Goal: Task Accomplishment & Management: Use online tool/utility

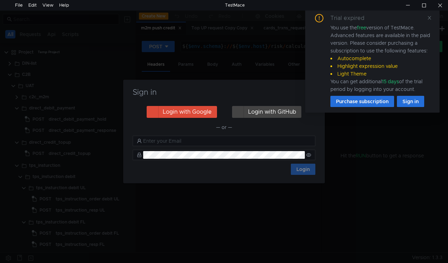
click at [344, 202] on div "Sign in Login with Google Login with GitHub — or — Login" at bounding box center [224, 131] width 448 height 263
click at [431, 16] on div "Trial expired You use the free version of TestMace. Advanced features are avail…" at bounding box center [372, 60] width 134 height 104
click at [426, 17] on div "Trial expired You use the free version of TestMace. Advanced features are avail…" at bounding box center [371, 60] width 117 height 93
click at [430, 19] on icon at bounding box center [429, 17] width 5 height 5
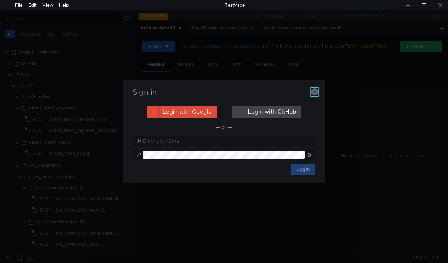
click at [313, 94] on icon "button" at bounding box center [314, 91] width 7 height 7
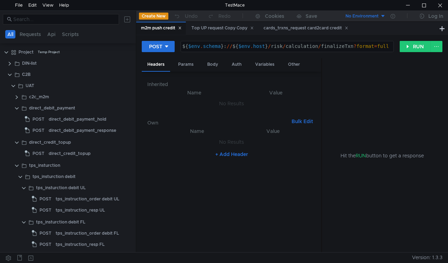
click at [380, 12] on button "No Environment" at bounding box center [361, 15] width 49 height 11
click at [372, 31] on li "No Environment" at bounding box center [361, 30] width 49 height 11
click at [407, 47] on button "RUN" at bounding box center [414, 46] width 31 height 11
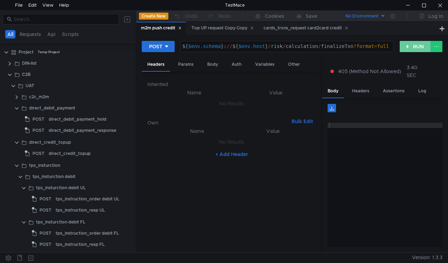
click at [408, 47] on button "RUN" at bounding box center [414, 46] width 31 height 11
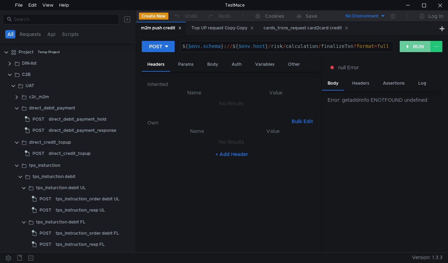
click at [408, 47] on button "RUN" at bounding box center [414, 46] width 31 height 11
click at [408, 43] on button "RUN" at bounding box center [414, 46] width 31 height 11
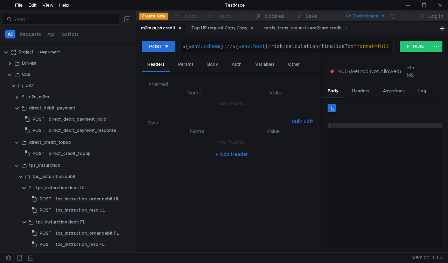
click at [374, 16] on div "No Environment" at bounding box center [361, 16] width 33 height 7
click at [362, 27] on li "No Environment" at bounding box center [361, 30] width 49 height 11
click at [348, 27] on icon at bounding box center [345, 27] width 3 height 3
click at [254, 29] on icon at bounding box center [251, 27] width 3 height 3
click at [181, 30] on icon at bounding box center [179, 27] width 3 height 3
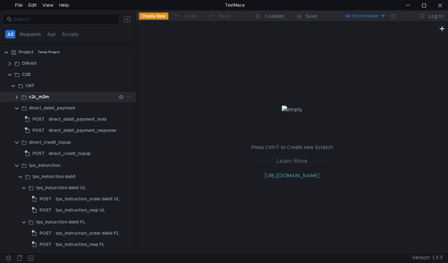
click at [47, 93] on div "c2c_m2m" at bounding box center [39, 97] width 20 height 10
click at [14, 96] on clr-icon at bounding box center [17, 97] width 6 height 6
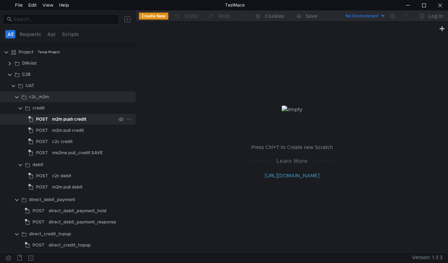
click at [62, 118] on div "m2m push credit" at bounding box center [69, 119] width 34 height 10
click at [62, 117] on div "m2m push credit" at bounding box center [69, 119] width 34 height 10
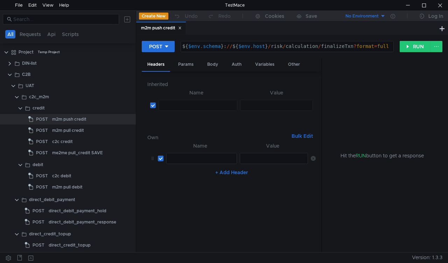
click at [376, 13] on div "No Environment" at bounding box center [361, 16] width 33 height 7
click at [361, 29] on li "No Environment" at bounding box center [361, 30] width 49 height 11
click at [393, 15] on icon at bounding box center [392, 16] width 5 height 5
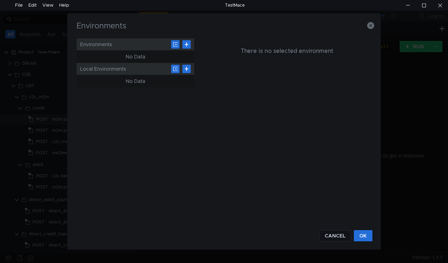
click at [279, 53] on h5 "There is no selected environment" at bounding box center [287, 51] width 92 height 8
click at [140, 54] on div "No Data" at bounding box center [136, 56] width 20 height 8
click at [115, 41] on div "Environments" at bounding box center [135, 44] width 117 height 12
click at [173, 44] on button at bounding box center [175, 44] width 8 height 8
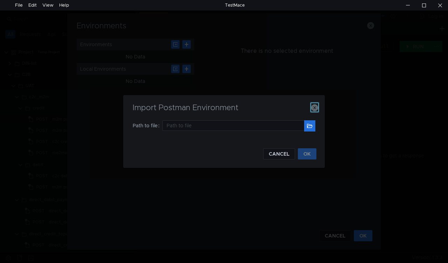
click at [313, 106] on icon "button" at bounding box center [314, 107] width 7 height 7
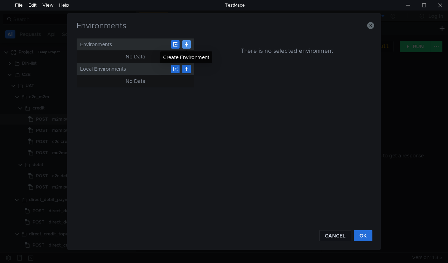
click at [186, 44] on button at bounding box center [186, 44] width 8 height 8
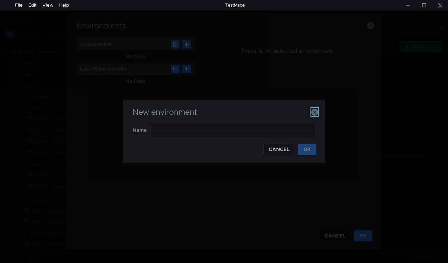
click at [313, 110] on icon "button" at bounding box center [314, 112] width 7 height 7
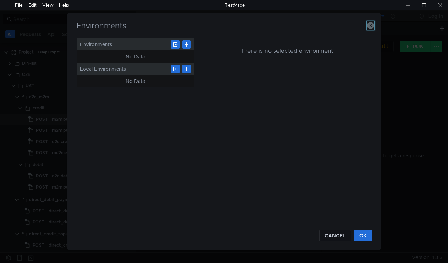
click at [368, 27] on icon "button" at bounding box center [370, 25] width 7 height 7
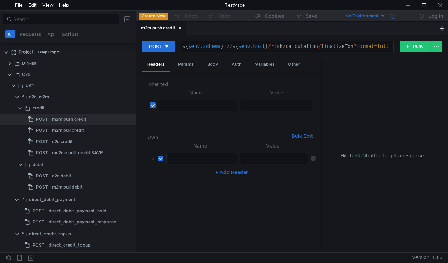
click at [392, 15] on icon at bounding box center [392, 16] width 5 height 5
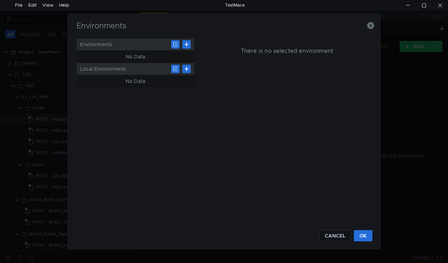
click at [245, 53] on h5 "There is no selected environment" at bounding box center [287, 51] width 92 height 8
click at [183, 47] on button at bounding box center [186, 44] width 8 height 8
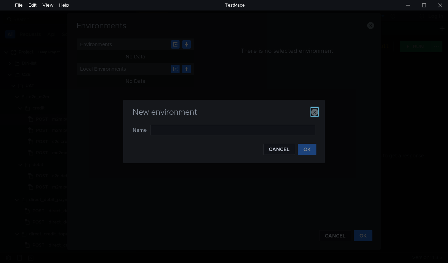
click at [315, 112] on icon "button" at bounding box center [314, 112] width 7 height 7
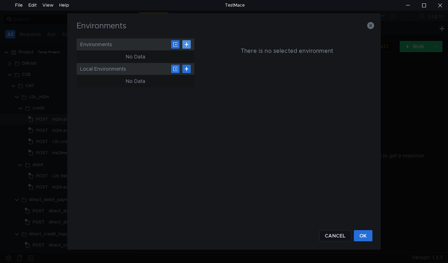
click at [190, 46] on button at bounding box center [186, 44] width 8 height 8
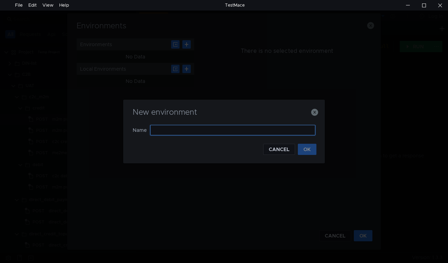
click at [169, 129] on input "text" at bounding box center [232, 130] width 165 height 10
type input "Г"
type input "UAT"
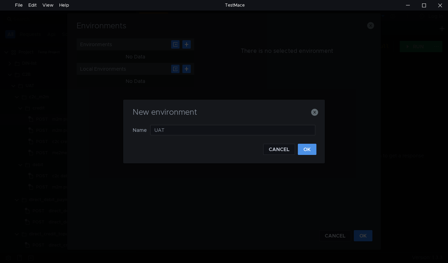
click at [312, 147] on button "OK" at bounding box center [307, 149] width 19 height 11
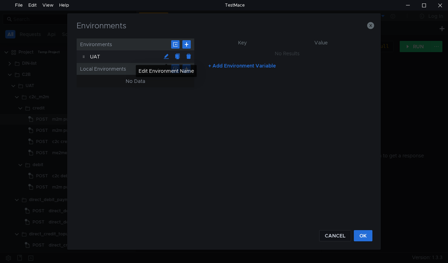
click at [166, 55] on button at bounding box center [165, 56] width 11 height 11
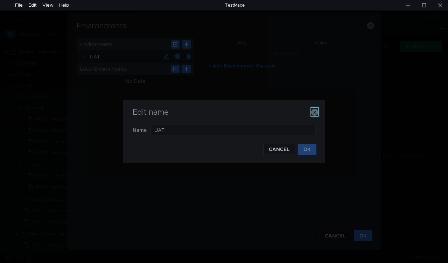
click at [317, 113] on icon "button" at bounding box center [314, 112] width 7 height 7
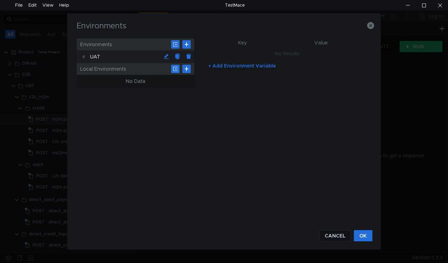
click at [213, 62] on button "+ Add Environment Variable" at bounding box center [241, 65] width 79 height 11
click at [407, 6] on div at bounding box center [407, 5] width 16 height 10
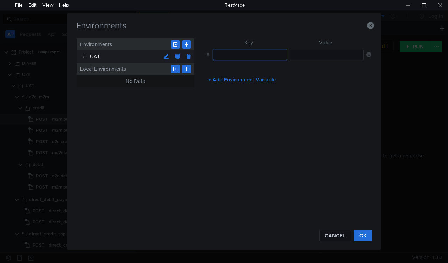
click at [220, 55] on input "text" at bounding box center [250, 55] width 74 height 10
paste input "host"
type input "host"
drag, startPoint x: 298, startPoint y: 56, endPoint x: 300, endPoint y: 71, distance: 15.5
click at [298, 56] on input "text" at bounding box center [327, 55] width 74 height 10
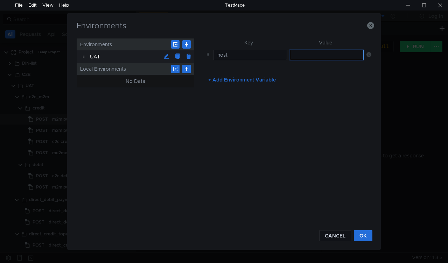
paste input "[DOMAIN_NAME]"
type input "[DOMAIN_NAME]"
click at [213, 80] on button "+ Add Environment Variable" at bounding box center [241, 79] width 79 height 11
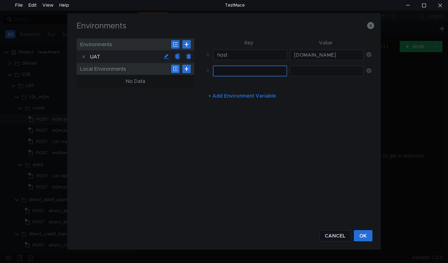
paste input "schema"
click at [225, 76] on input "schema" at bounding box center [250, 71] width 74 height 10
type input "schema"
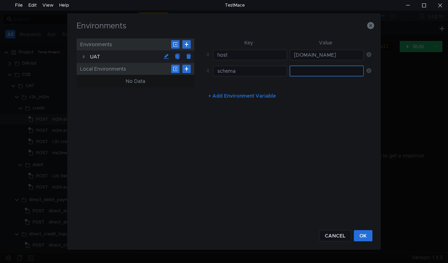
click at [298, 73] on input "text" at bounding box center [327, 71] width 74 height 10
paste input "https"
type input "https"
click at [209, 98] on button "+ Add Environment Variable" at bounding box center [241, 95] width 79 height 11
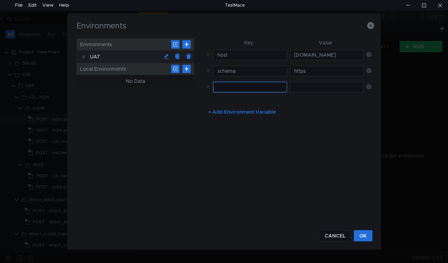
paste input "port"
type input "port"
click at [298, 86] on input "text" at bounding box center [327, 87] width 74 height 10
type input "80"
click at [214, 113] on button "+ Add Environment Variable" at bounding box center [241, 111] width 79 height 11
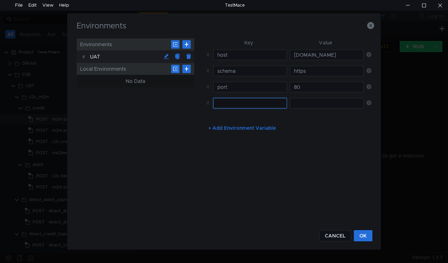
paste input "ctype"
type input "ctype"
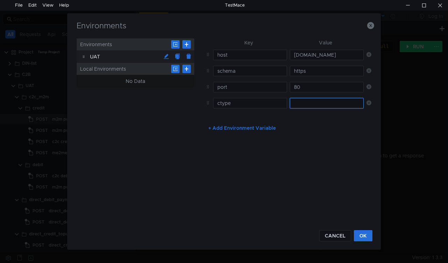
click at [303, 104] on input "text" at bounding box center [327, 103] width 74 height 10
paste input "testing"
type input "testing"
click at [213, 124] on button "+ Add Environment Variable" at bounding box center [241, 127] width 79 height 11
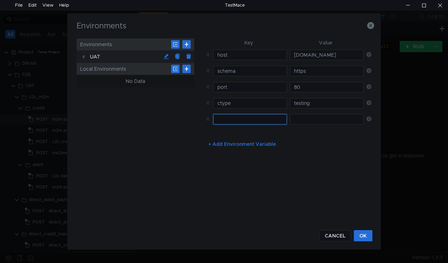
paste input "host_dss"
type input "host_dss"
click at [314, 119] on input "text" at bounding box center [327, 119] width 74 height 10
click at [209, 145] on button "+ Add Environment Variable" at bounding box center [241, 143] width 79 height 11
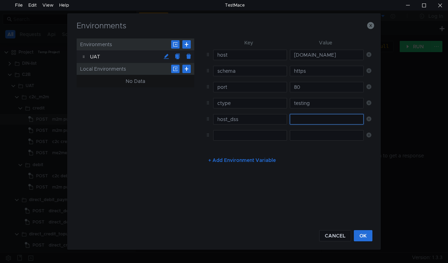
drag, startPoint x: 298, startPoint y: 120, endPoint x: 290, endPoint y: 166, distance: 46.5
click at [298, 120] on input "text" at bounding box center [327, 119] width 74 height 10
paste input "[DOMAIN_NAME]"
type input "[DOMAIN_NAME]"
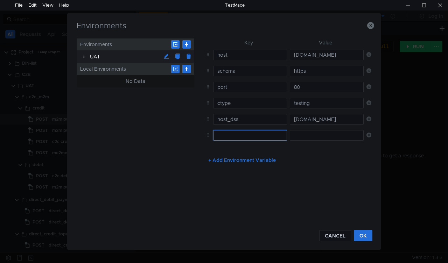
click at [237, 135] on input "text" at bounding box center [250, 135] width 74 height 10
paste input "host_aqr"
type input "host_aqr"
click at [304, 134] on input "text" at bounding box center [327, 135] width 74 height 10
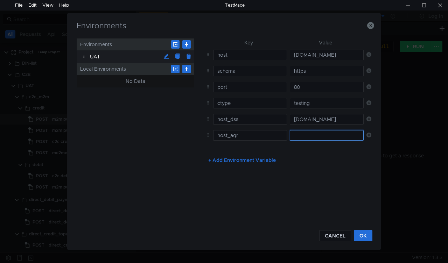
paste input "[DOMAIN_NAME]"
type input "[DOMAIN_NAME]"
click at [361, 235] on button "OK" at bounding box center [363, 235] width 19 height 11
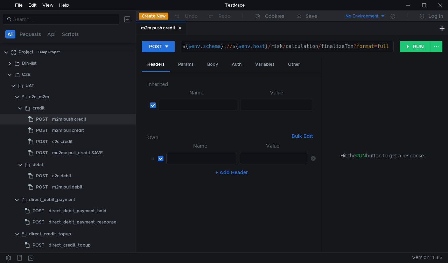
click at [380, 15] on button "No Environment" at bounding box center [361, 15] width 49 height 11
click at [357, 41] on li "UAT" at bounding box center [361, 41] width 49 height 11
click at [181, 63] on div "Params" at bounding box center [185, 64] width 27 height 13
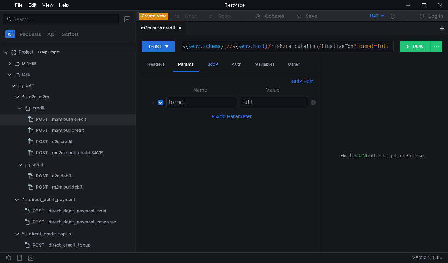
click at [209, 62] on div "Body" at bounding box center [212, 64] width 22 height 13
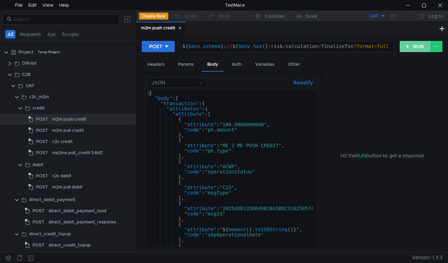
click at [406, 47] on button "RUN" at bounding box center [414, 46] width 31 height 11
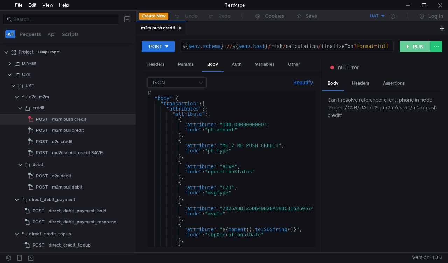
click at [406, 47] on button "RUN" at bounding box center [414, 46] width 31 height 11
click at [408, 44] on button "RUN" at bounding box center [414, 46] width 31 height 11
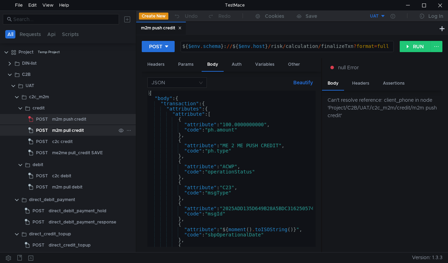
click at [82, 129] on div "m2m pull credit" at bounding box center [68, 130] width 32 height 10
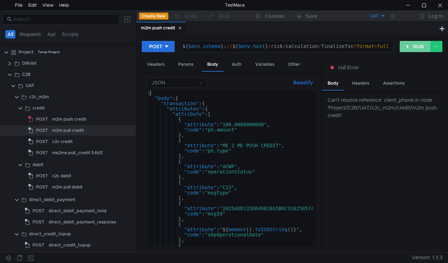
click at [406, 43] on button "RUN" at bounding box center [414, 46] width 31 height 11
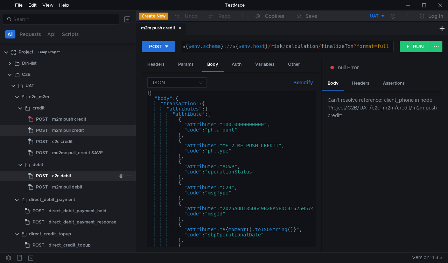
click at [45, 176] on span "POST" at bounding box center [42, 176] width 12 height 10
click at [180, 29] on icon at bounding box center [179, 27] width 3 height 3
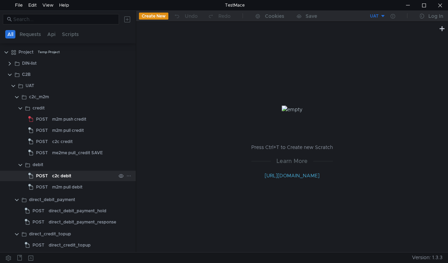
click at [64, 173] on div "c2c debit" at bounding box center [61, 176] width 19 height 10
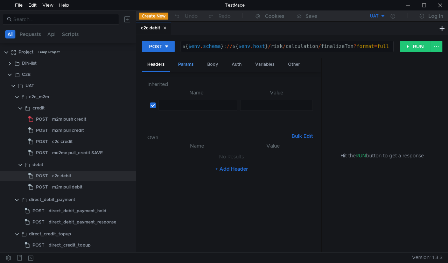
click at [187, 64] on div "Params" at bounding box center [185, 64] width 27 height 13
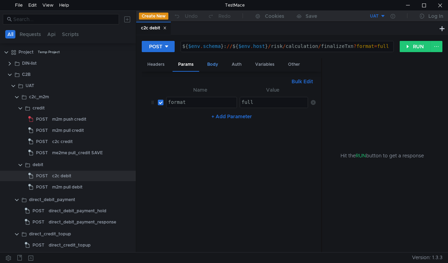
click at [215, 59] on div "Body" at bounding box center [212, 64] width 22 height 13
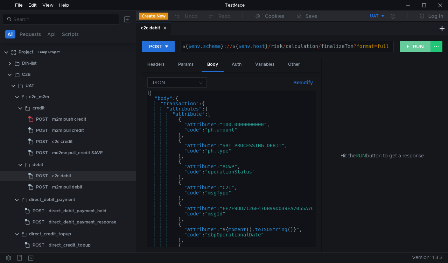
click at [410, 45] on button "RUN" at bounding box center [414, 46] width 31 height 11
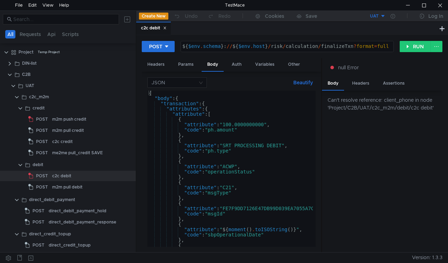
click at [380, 17] on button "UAT" at bounding box center [361, 15] width 49 height 11
click at [357, 44] on li "UAT" at bounding box center [361, 41] width 49 height 11
click at [391, 16] on icon at bounding box center [392, 16] width 5 height 5
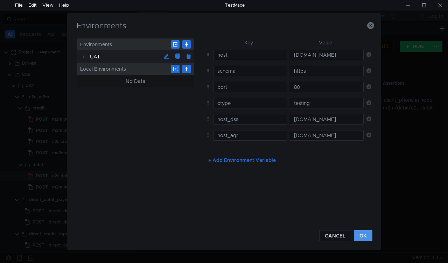
click at [363, 240] on button "OK" at bounding box center [363, 235] width 19 height 11
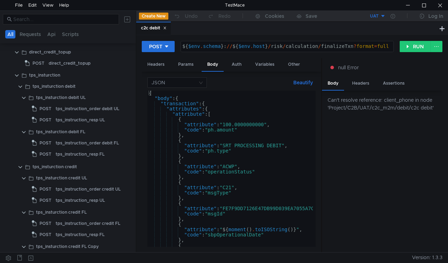
scroll to position [210, 0]
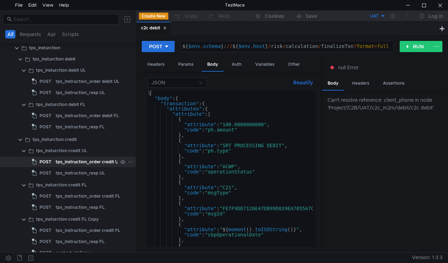
click at [63, 161] on div "tps_instruction_order credit UL" at bounding box center [88, 162] width 65 height 10
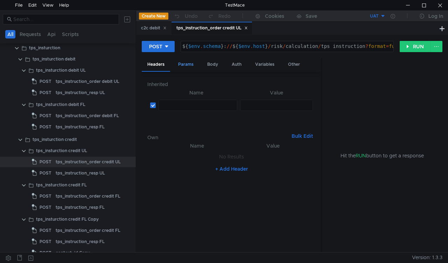
click at [187, 61] on div "Params" at bounding box center [185, 64] width 27 height 13
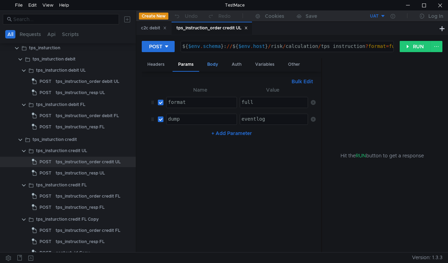
click at [208, 63] on div "Body" at bounding box center [212, 64] width 22 height 13
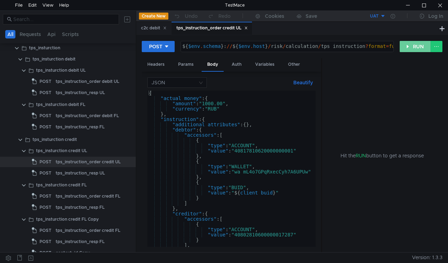
click at [406, 43] on button "RUN" at bounding box center [414, 46] width 31 height 11
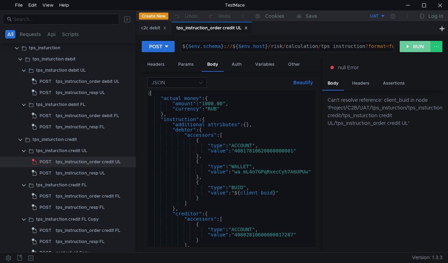
click at [406, 43] on button "RUN" at bounding box center [414, 46] width 31 height 11
click at [159, 66] on div "Headers" at bounding box center [156, 64] width 28 height 13
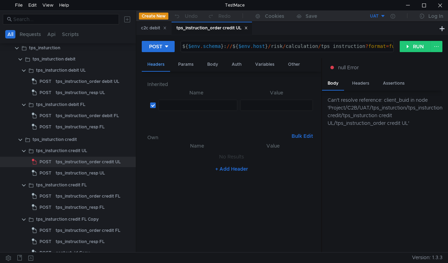
drag, startPoint x: 166, startPoint y: 64, endPoint x: 143, endPoint y: 64, distance: 22.4
click at [143, 64] on div "Headers" at bounding box center [156, 65] width 28 height 14
drag, startPoint x: 147, startPoint y: 63, endPoint x: 168, endPoint y: 69, distance: 22.1
click at [165, 64] on div "Headers" at bounding box center [156, 65] width 28 height 14
click at [296, 59] on div "Other" at bounding box center [293, 64] width 23 height 13
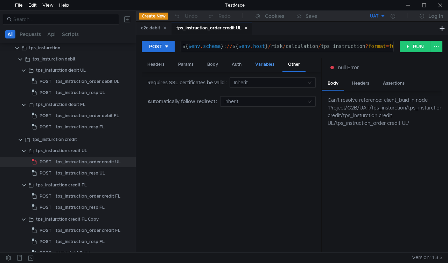
click at [265, 64] on div "Variables" at bounding box center [264, 64] width 30 height 13
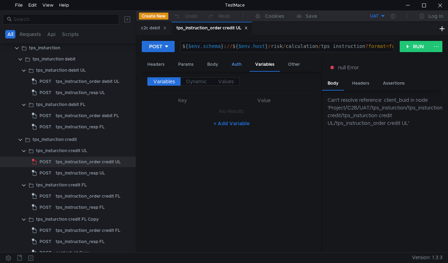
click at [233, 65] on div "Auth" at bounding box center [236, 64] width 21 height 13
click at [214, 63] on div "Body" at bounding box center [212, 64] width 22 height 13
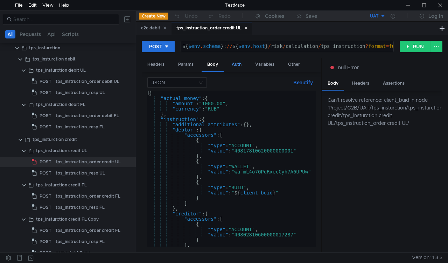
click at [239, 64] on div "Auth" at bounding box center [236, 64] width 21 height 13
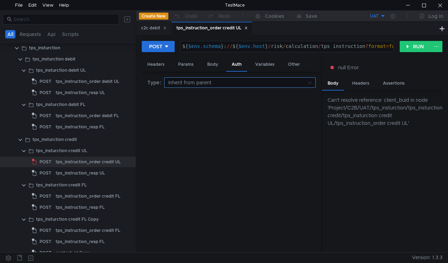
click at [310, 84] on nz-select-top-control "Inherit from parent" at bounding box center [240, 82] width 152 height 10
click at [231, 105] on div "Inherit from parent" at bounding box center [239, 108] width 143 height 8
click at [212, 63] on div "Body" at bounding box center [212, 64] width 22 height 13
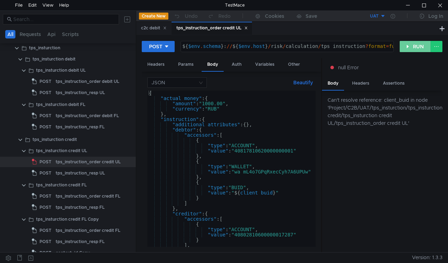
click at [410, 48] on button "RUN" at bounding box center [414, 46] width 31 height 11
click at [407, 43] on button "RUN" at bounding box center [414, 46] width 31 height 11
click at [362, 107] on div "Can't resolve reference: client_buid in node 'Project/С2B/UAT/tps_insturction/t…" at bounding box center [384, 111] width 115 height 31
click at [362, 83] on div "Headers" at bounding box center [360, 83] width 28 height 13
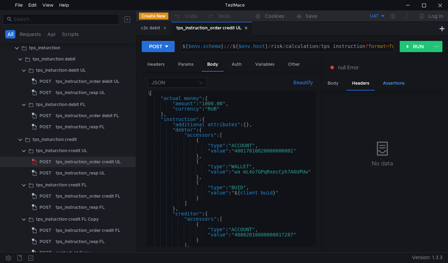
click at [388, 80] on div "Assertions" at bounding box center [393, 83] width 33 height 13
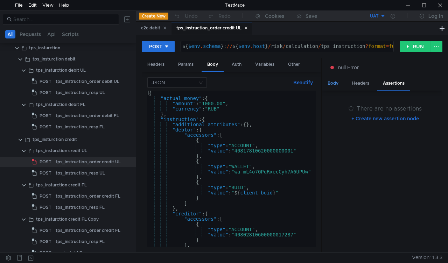
click at [334, 83] on div "Body" at bounding box center [333, 83] width 22 height 13
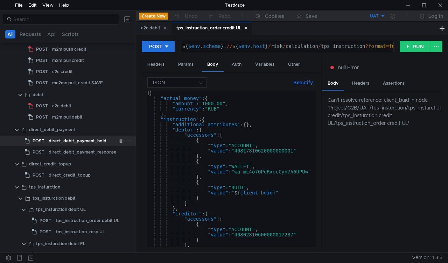
scroll to position [0, 0]
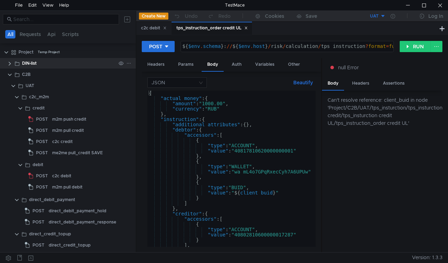
click at [13, 64] on div "DIN-list" at bounding box center [74, 63] width 123 height 10
click at [13, 82] on app-app-tree-node-expander at bounding box center [13, 85] width 6 height 10
click at [10, 85] on clr-icon at bounding box center [13, 86] width 6 height 6
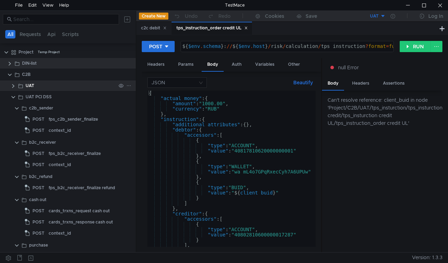
click at [12, 85] on clr-icon at bounding box center [13, 86] width 6 height 6
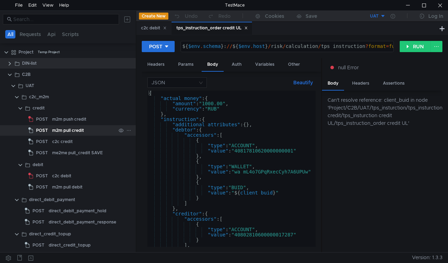
click at [52, 127] on div "m2m pull credit" at bounding box center [68, 130] width 32 height 10
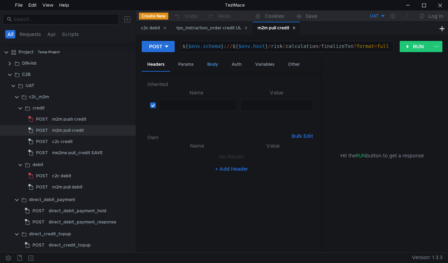
click at [216, 64] on div "Body" at bounding box center [212, 64] width 22 height 13
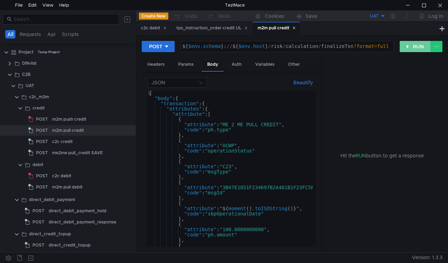
click at [410, 45] on button "RUN" at bounding box center [414, 46] width 31 height 11
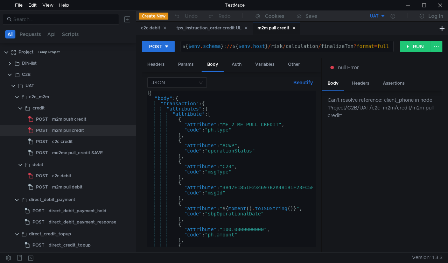
scroll to position [140, 0]
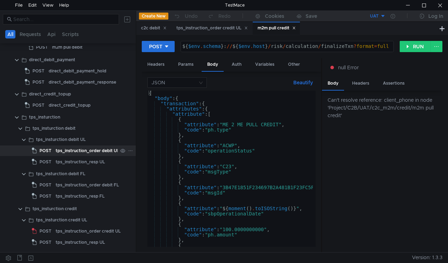
click at [40, 149] on span "POST" at bounding box center [46, 150] width 12 height 10
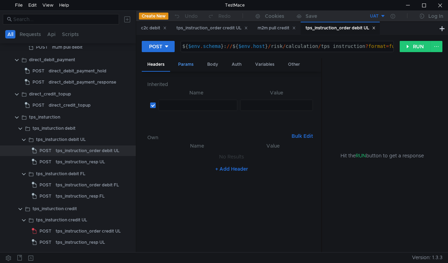
click at [193, 63] on div "Params" at bounding box center [185, 64] width 27 height 13
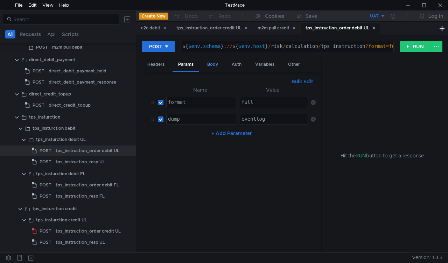
click at [219, 63] on div "Body" at bounding box center [212, 64] width 22 height 13
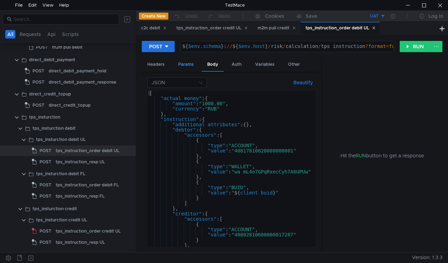
click at [195, 64] on div "Params" at bounding box center [185, 64] width 27 height 13
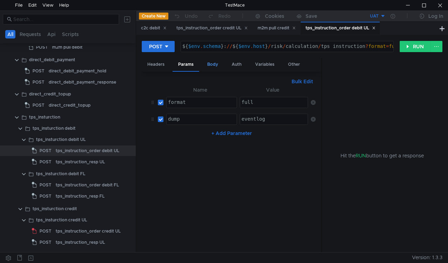
click at [209, 62] on div "Body" at bounding box center [212, 64] width 22 height 13
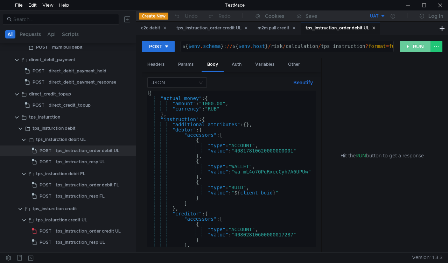
click at [409, 45] on button "RUN" at bounding box center [414, 46] width 31 height 11
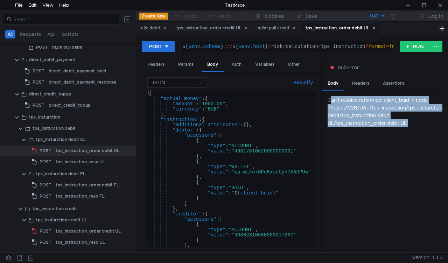
drag, startPoint x: 329, startPoint y: 100, endPoint x: 411, endPoint y: 134, distance: 87.8
click at [411, 127] on div "Can't resolve reference: client_buid in node 'Project/С2B/UAT/tps_insturction/t…" at bounding box center [384, 111] width 115 height 31
click at [414, 127] on div "Can't resolve reference: client_buid in node 'Project/С2B/UAT/tps_insturction/t…" at bounding box center [384, 111] width 115 height 31
drag, startPoint x: 413, startPoint y: 131, endPoint x: 345, endPoint y: 104, distance: 72.8
click at [323, 97] on div "Can't resolve reference: client_buid in node 'Project/С2B/UAT/tps_insturction/t…" at bounding box center [382, 172] width 120 height 162
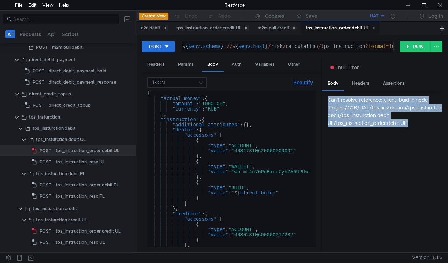
copy div "Can't resolve reference: client_buid in node 'Project/С2B/UAT/tps_insturction/t…"
click at [404, 3] on div at bounding box center [407, 5] width 16 height 10
click at [342, 124] on div "Can't resolve reference: client_buid in node 'Project/С2B/UAT/tps_insturction/t…" at bounding box center [384, 111] width 115 height 31
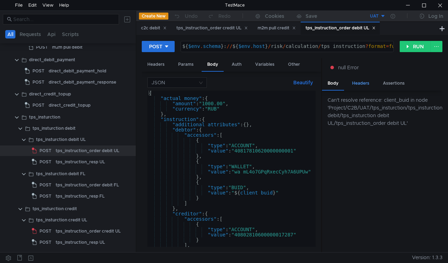
click at [362, 82] on div "Headers" at bounding box center [360, 83] width 28 height 13
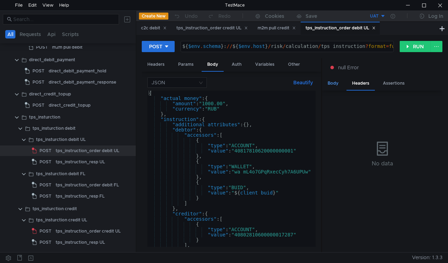
click at [334, 80] on div "Body" at bounding box center [333, 83] width 22 height 13
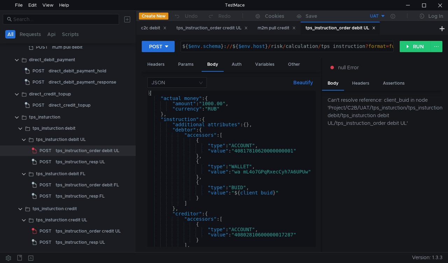
click at [375, 28] on icon at bounding box center [373, 27] width 3 height 3
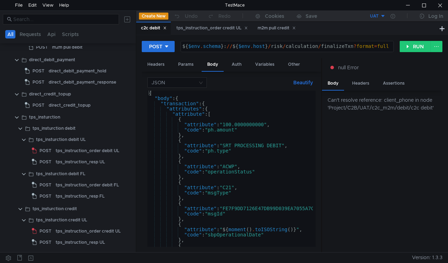
scroll to position [24, 0]
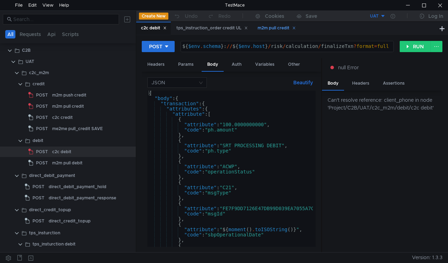
click at [295, 28] on icon at bounding box center [293, 28] width 2 height 2
click at [244, 27] on div "tps_instruction_order credit UL" at bounding box center [211, 27] width 71 height 7
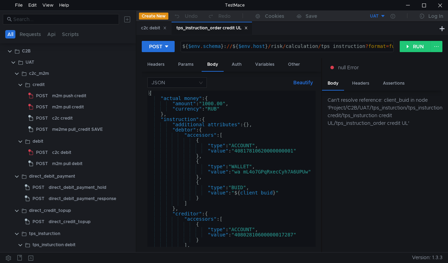
scroll to position [220, 0]
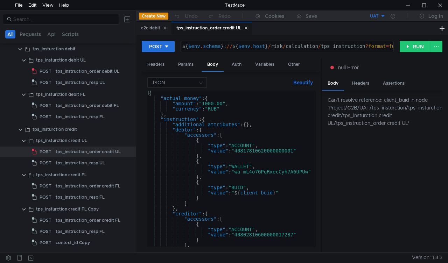
click at [248, 29] on icon at bounding box center [245, 27] width 3 height 3
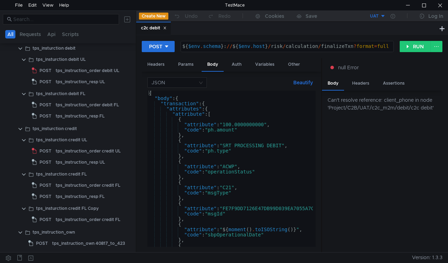
scroll to position [24, 0]
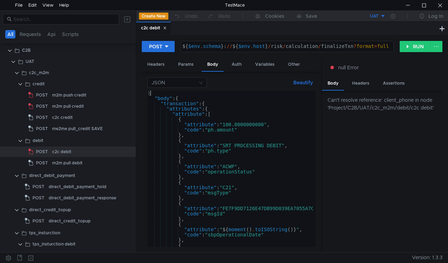
click at [168, 29] on div "c2c debit" at bounding box center [153, 28] width 35 height 13
click at [164, 26] on icon at bounding box center [164, 27] width 3 height 3
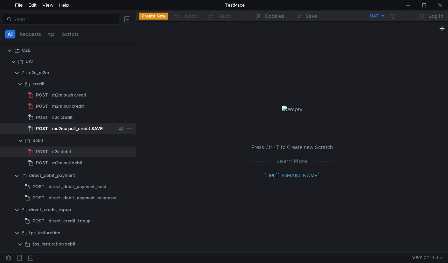
scroll to position [0, 0]
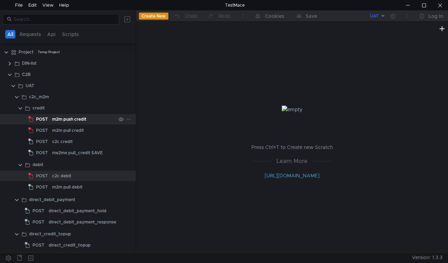
click at [48, 120] on div "POST" at bounding box center [39, 119] width 22 height 10
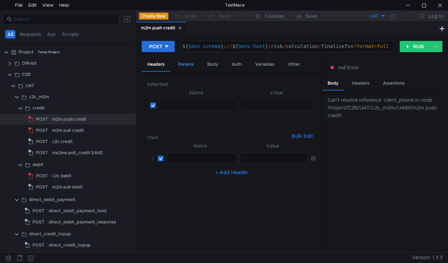
click at [182, 64] on div "Params" at bounding box center [185, 64] width 27 height 13
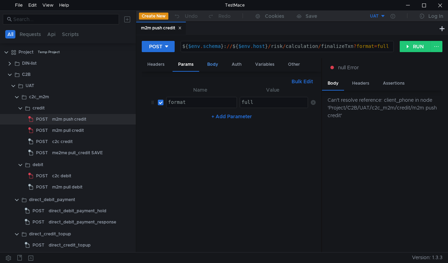
click at [207, 66] on div "Body" at bounding box center [212, 64] width 22 height 13
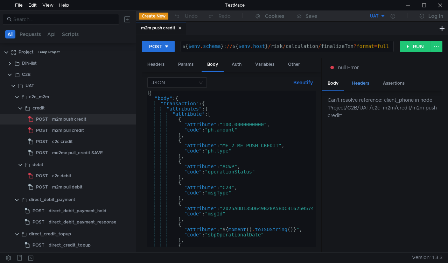
click at [356, 82] on div "Headers" at bounding box center [360, 83] width 28 height 13
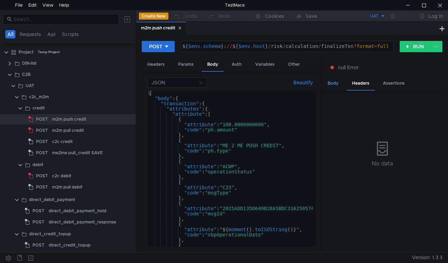
click at [337, 81] on div "Body" at bounding box center [333, 83] width 22 height 13
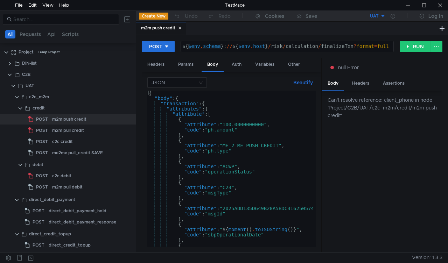
type textarea "${$env.schema}://${$[DOMAIN_NAME]}/risk/calculation/finalizeTxn?format=full"
click at [211, 45] on div "${ $env . schema } : // ${ $env . host } / risk / calculation / finalizeTxn ? f…" at bounding box center [287, 52] width 212 height 16
click at [231, 44] on div "${ $env . schema } : // ${ $env . host } / risk / calculation / finalizeTxn ? f…" at bounding box center [287, 52] width 212 height 16
click at [440, 47] on button at bounding box center [436, 46] width 12 height 11
click at [408, 47] on div at bounding box center [224, 131] width 448 height 263
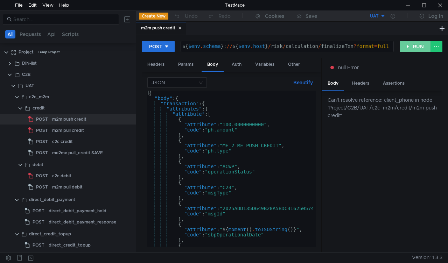
click at [408, 47] on button "RUN" at bounding box center [414, 46] width 31 height 11
click at [166, 48] on icon at bounding box center [166, 46] width 5 height 5
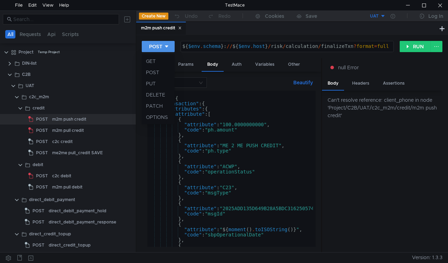
click at [166, 48] on div at bounding box center [224, 131] width 448 height 263
drag, startPoint x: 191, startPoint y: 44, endPoint x: 160, endPoint y: 41, distance: 31.3
click at [160, 41] on div "POST ${$env.schema}://${$[DOMAIN_NAME]}/risk/calculation/finalizeTxn?format=ful…" at bounding box center [271, 47] width 258 height 12
click at [217, 44] on div "${ $env . schema } : // ${ $env . host } / risk / calculation / finalizeTxn ? f…" at bounding box center [287, 52] width 212 height 16
click at [187, 63] on div "Params" at bounding box center [185, 64] width 27 height 13
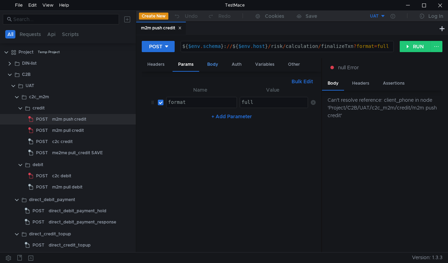
click at [216, 63] on div "Body" at bounding box center [212, 64] width 22 height 13
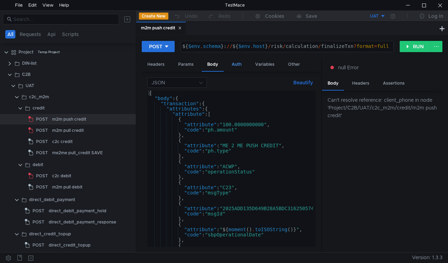
click at [235, 65] on div "Auth" at bounding box center [236, 64] width 21 height 13
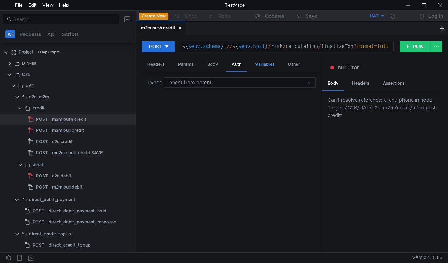
click at [266, 65] on div "Variables" at bounding box center [264, 64] width 30 height 13
click at [287, 65] on div "Other" at bounding box center [293, 64] width 23 height 13
click at [161, 62] on div "Headers" at bounding box center [156, 64] width 28 height 13
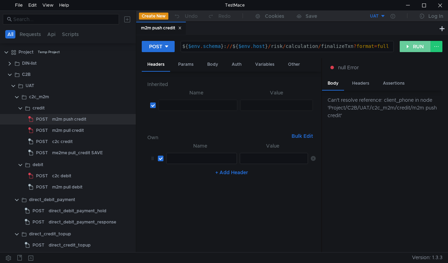
click at [408, 45] on button "RUN" at bounding box center [414, 46] width 31 height 11
click at [361, 82] on div "Headers" at bounding box center [360, 83] width 28 height 13
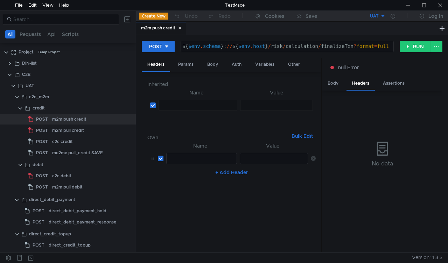
click at [377, 152] on icon at bounding box center [381, 148] width 11 height 14
click at [186, 62] on div "Params" at bounding box center [185, 64] width 27 height 13
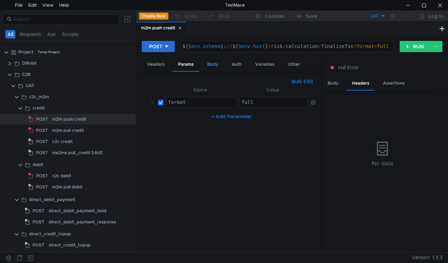
click at [216, 67] on div "Body" at bounding box center [212, 64] width 22 height 13
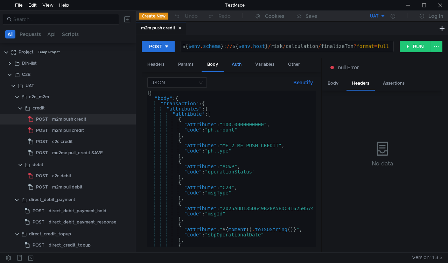
click at [236, 64] on div "Auth" at bounding box center [236, 64] width 21 height 13
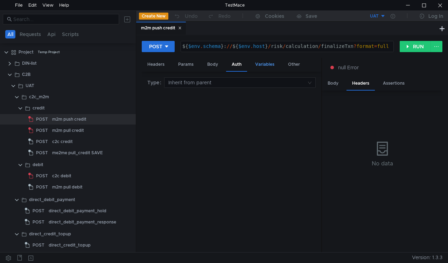
click at [263, 63] on div "Variables" at bounding box center [264, 64] width 30 height 13
click at [294, 64] on div "Other" at bounding box center [293, 64] width 23 height 13
click at [154, 66] on div "Headers" at bounding box center [156, 64] width 28 height 13
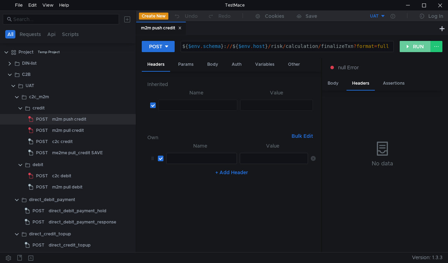
click at [407, 47] on button "RUN" at bounding box center [414, 46] width 31 height 11
click at [186, 63] on div "Params" at bounding box center [185, 64] width 27 height 13
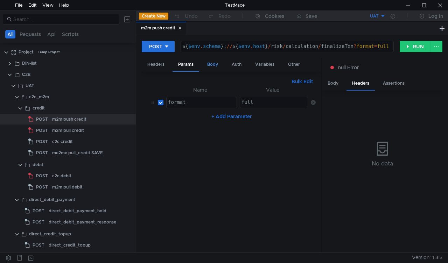
click at [212, 64] on div "Body" at bounding box center [212, 64] width 22 height 13
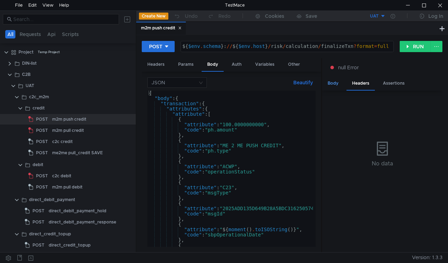
click at [338, 81] on div "Body" at bounding box center [333, 83] width 22 height 13
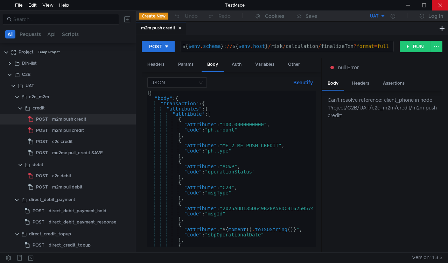
click at [440, 10] on div at bounding box center [439, 5] width 16 height 10
